Goal: Information Seeking & Learning: Learn about a topic

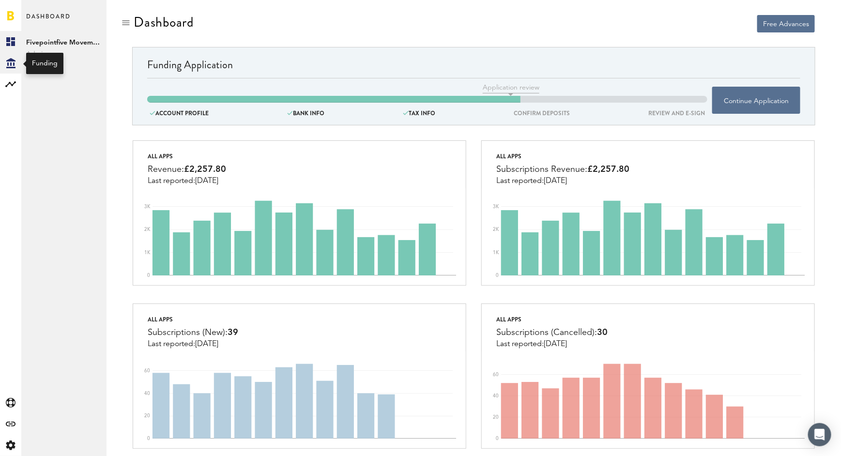
click at [13, 63] on icon at bounding box center [10, 63] width 9 height 10
click at [55, 40] on link "Overview" at bounding box center [63, 41] width 85 height 21
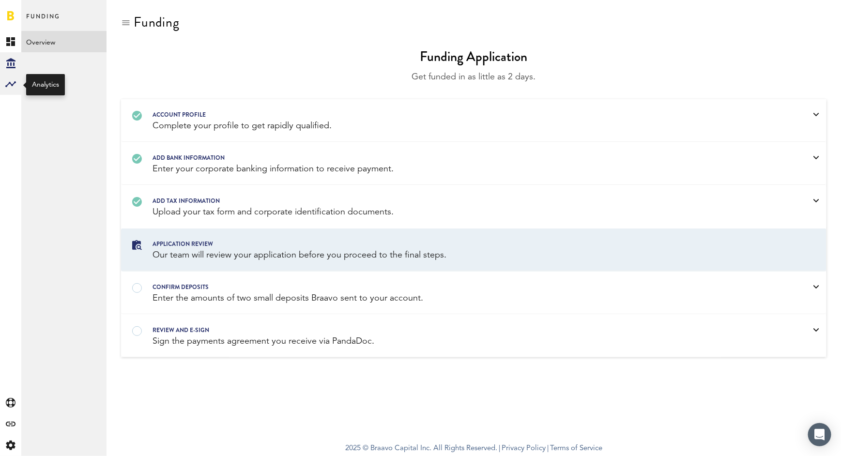
click at [10, 87] on rect at bounding box center [11, 84] width 12 height 12
click at [52, 41] on link "Monetization" at bounding box center [63, 41] width 85 height 21
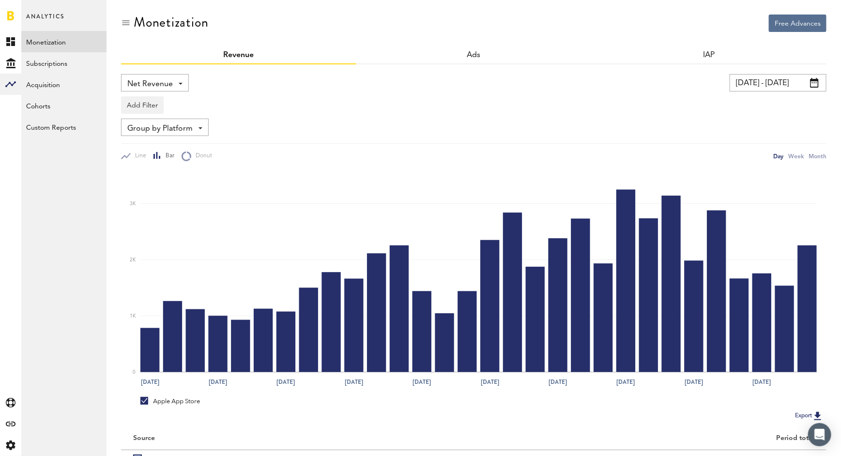
click at [815, 83] on span at bounding box center [814, 83] width 9 height 10
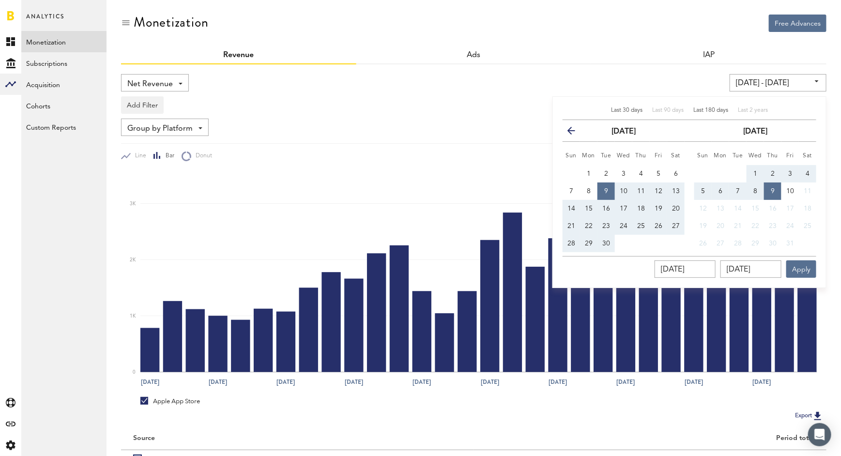
click at [709, 114] on div "Last 180 days" at bounding box center [711, 111] width 35 height 8
type input "[DATE] - [DATE]"
type input "[DATE]"
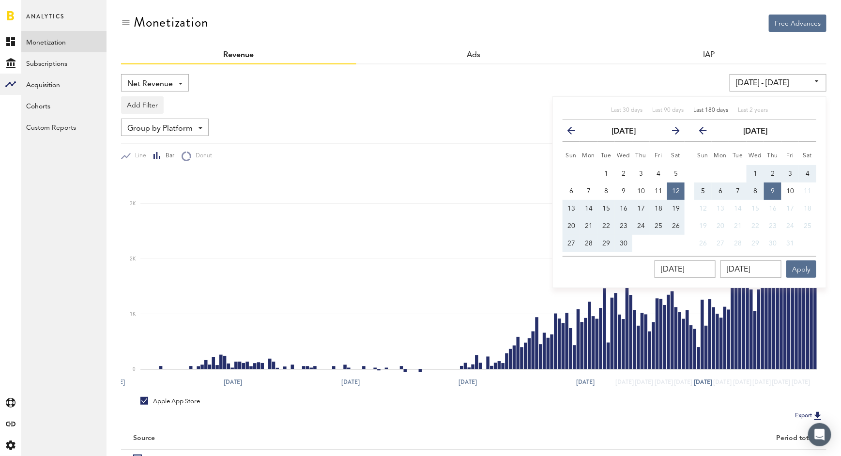
click at [669, 92] on div "Add Filter Platforms Apps" at bounding box center [474, 103] width 706 height 22
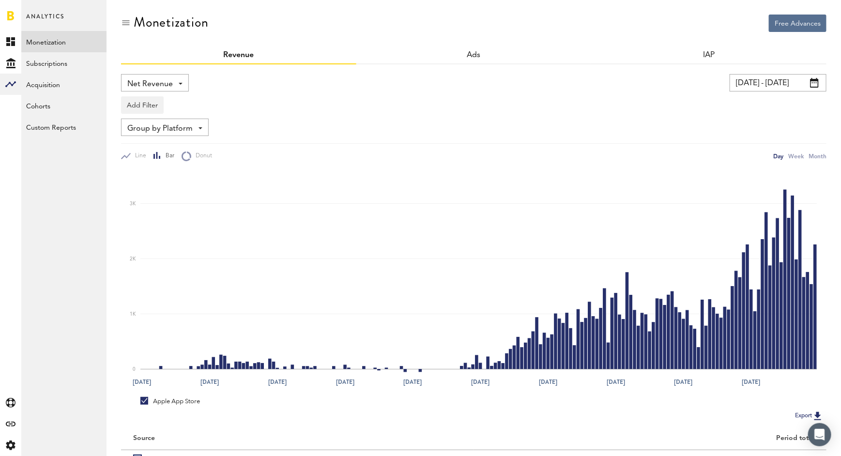
click at [818, 415] on img at bounding box center [818, 416] width 12 height 12
click at [540, 44] on div "Monetization" at bounding box center [474, 31] width 706 height 32
